Goal: Information Seeking & Learning: Check status

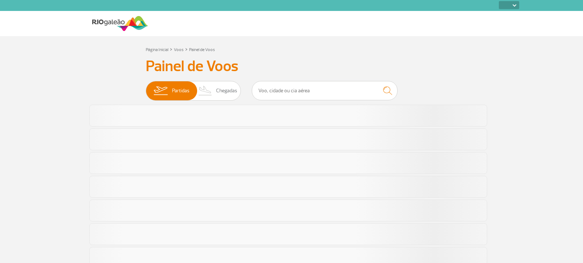
select select
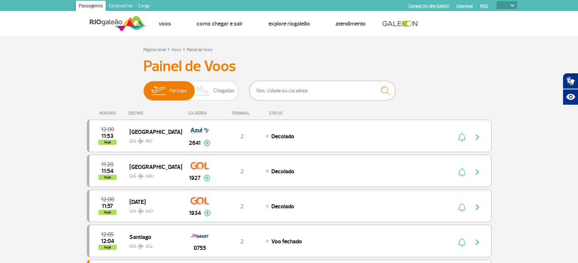
click at [269, 84] on input "text" at bounding box center [322, 90] width 146 height 19
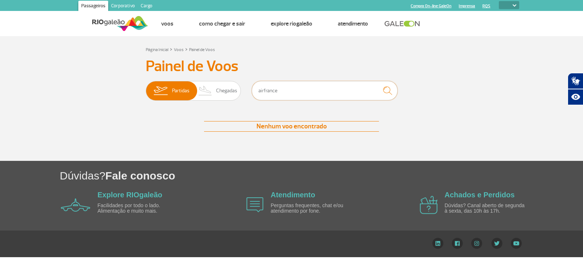
click at [279, 93] on input "airfrance" at bounding box center [325, 90] width 146 height 19
type input "f"
type input "[GEOGRAPHIC_DATA]"
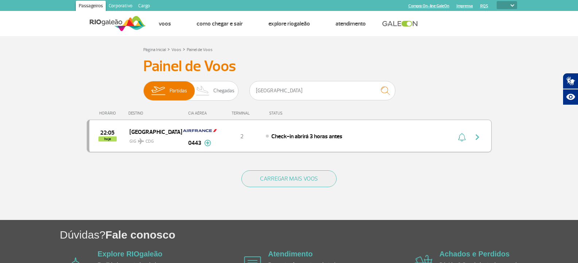
click at [166, 139] on span "GIG CDG" at bounding box center [152, 139] width 47 height 11
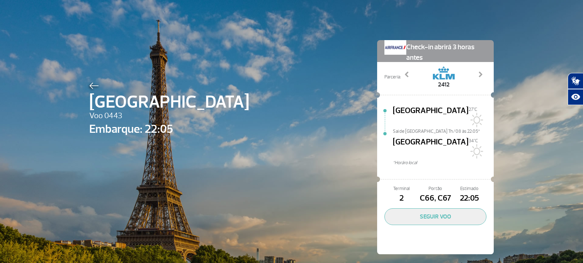
click at [89, 84] on img at bounding box center [93, 85] width 9 height 7
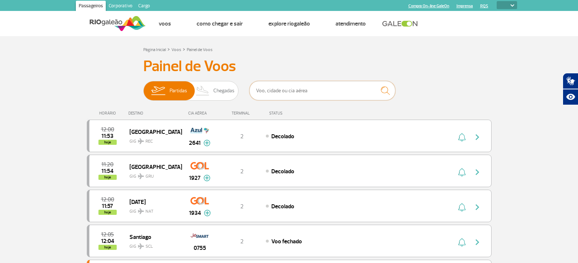
click at [284, 85] on input "text" at bounding box center [322, 90] width 146 height 19
type input "[GEOGRAPHIC_DATA]"
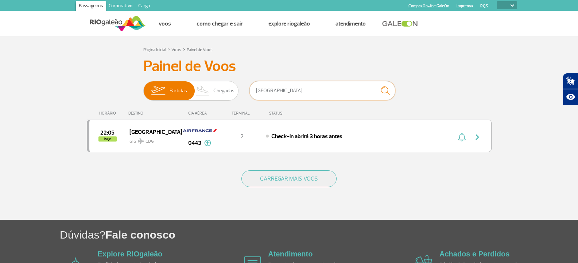
click at [261, 92] on input "[GEOGRAPHIC_DATA]" at bounding box center [322, 90] width 146 height 19
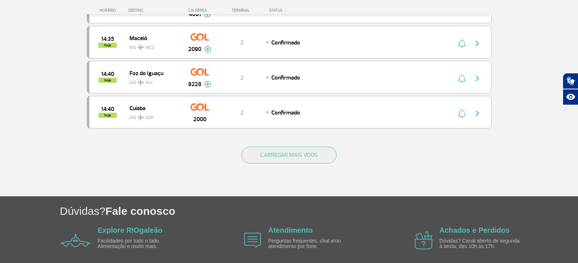
scroll to position [720, 0]
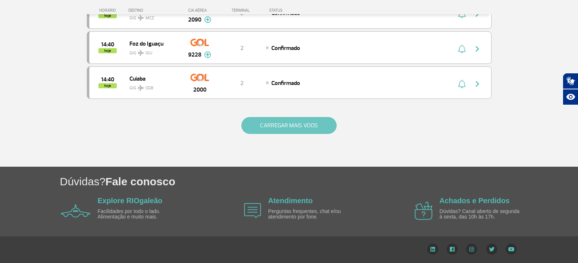
click at [275, 131] on button "CARREGAR MAIS VOOS" at bounding box center [288, 125] width 95 height 17
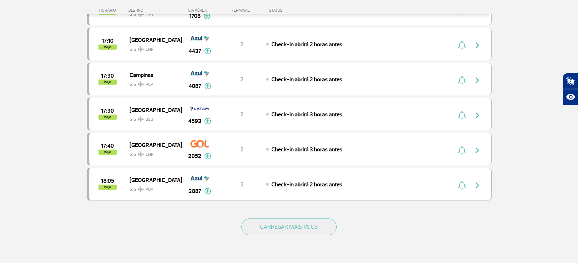
scroll to position [1376, 0]
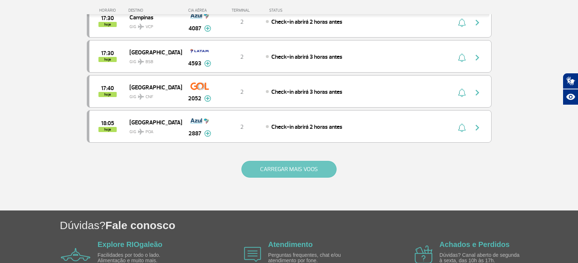
click at [260, 164] on button "CARREGAR MAIS VOOS" at bounding box center [288, 169] width 95 height 17
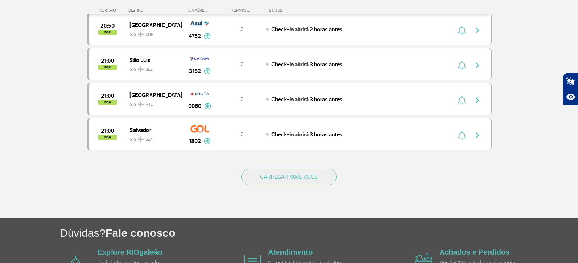
scroll to position [2068, 0]
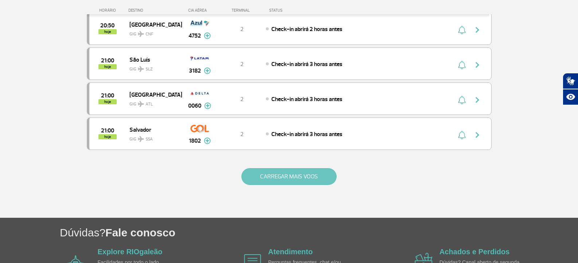
click at [260, 181] on button "CARREGAR MAIS VOOS" at bounding box center [288, 176] width 95 height 17
